Goal: Information Seeking & Learning: Understand process/instructions

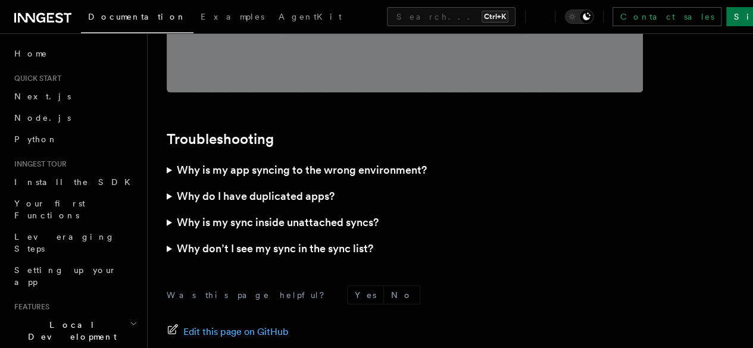
scroll to position [3492, 0]
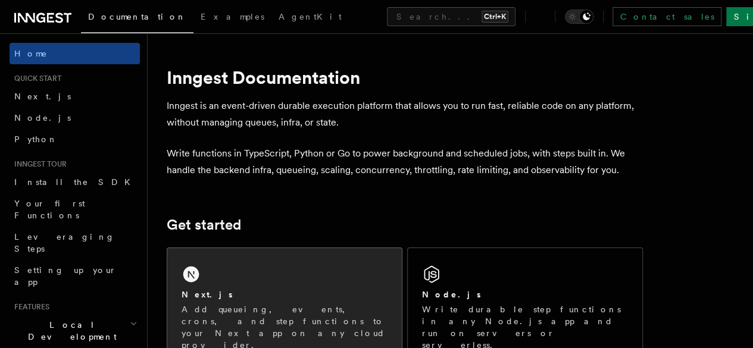
click at [281, 301] on div "Next.js" at bounding box center [285, 295] width 206 height 12
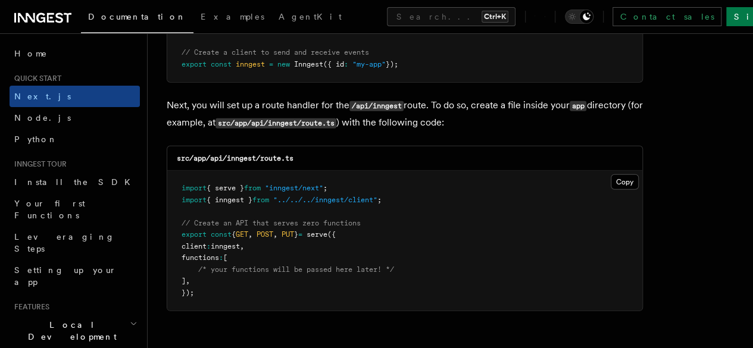
scroll to position [1620, 0]
click at [231, 109] on p "Next, you will set up a route handler for the /api/inngest route. To do so, cre…" at bounding box center [405, 115] width 476 height 35
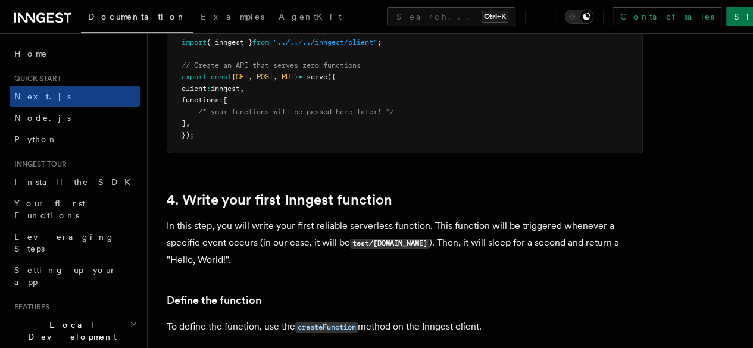
click at [322, 227] on p "In this step, you will write your first reliable serverless function. This func…" at bounding box center [405, 243] width 476 height 51
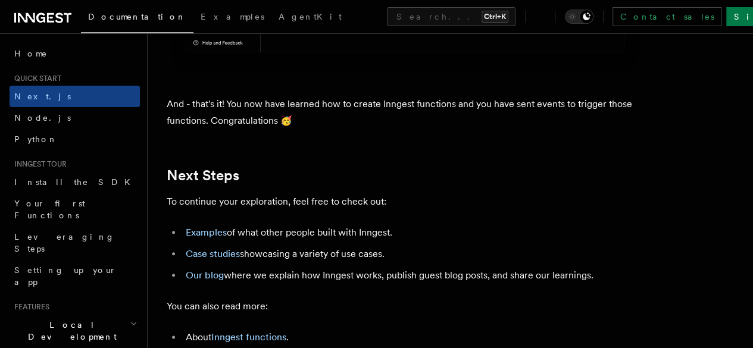
scroll to position [7384, 0]
